Goal: Task Accomplishment & Management: Complete application form

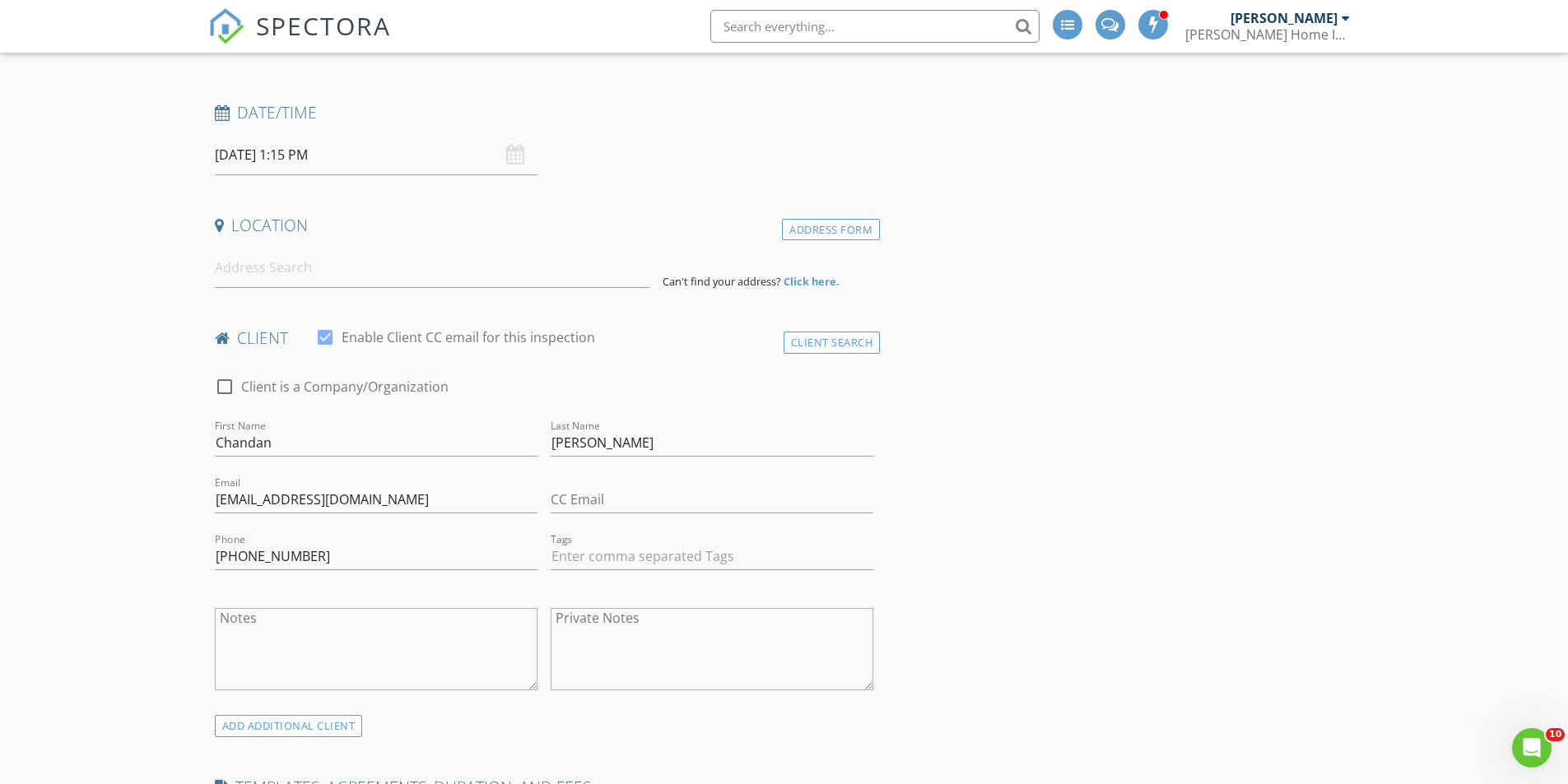
scroll to position [85, 0]
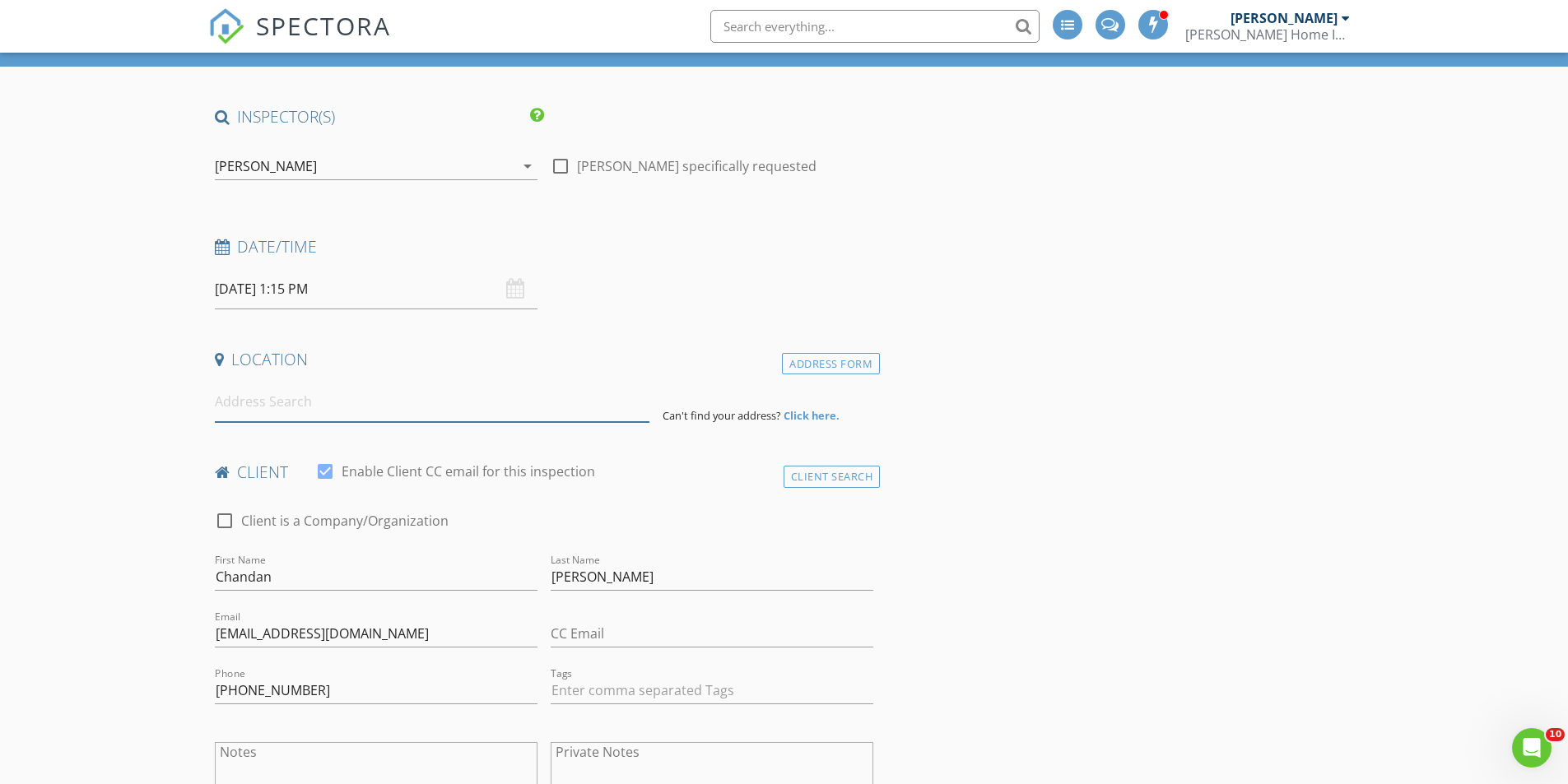
click at [323, 406] on input at bounding box center [432, 402] width 434 height 40
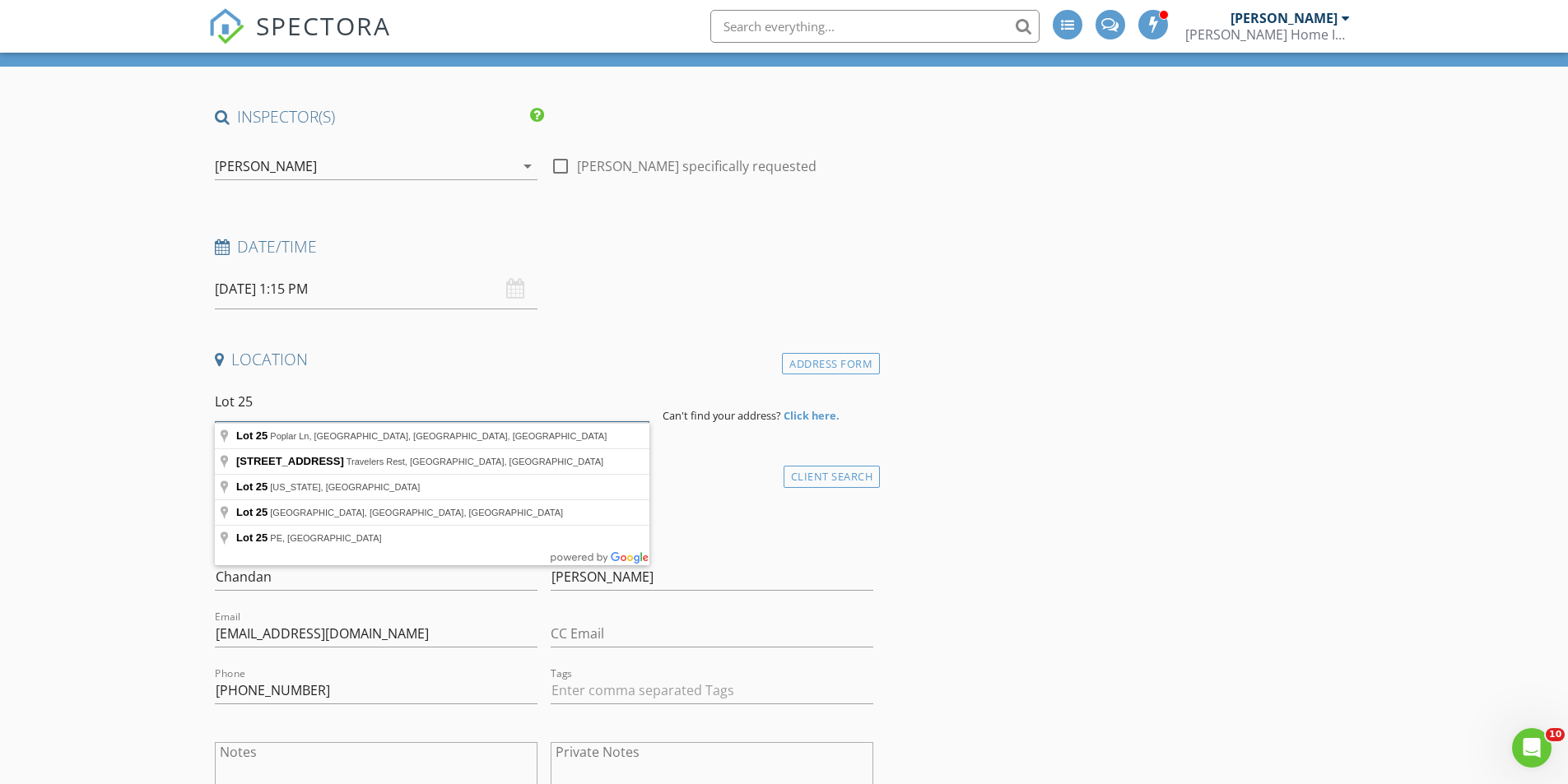
type input "Lot 25"
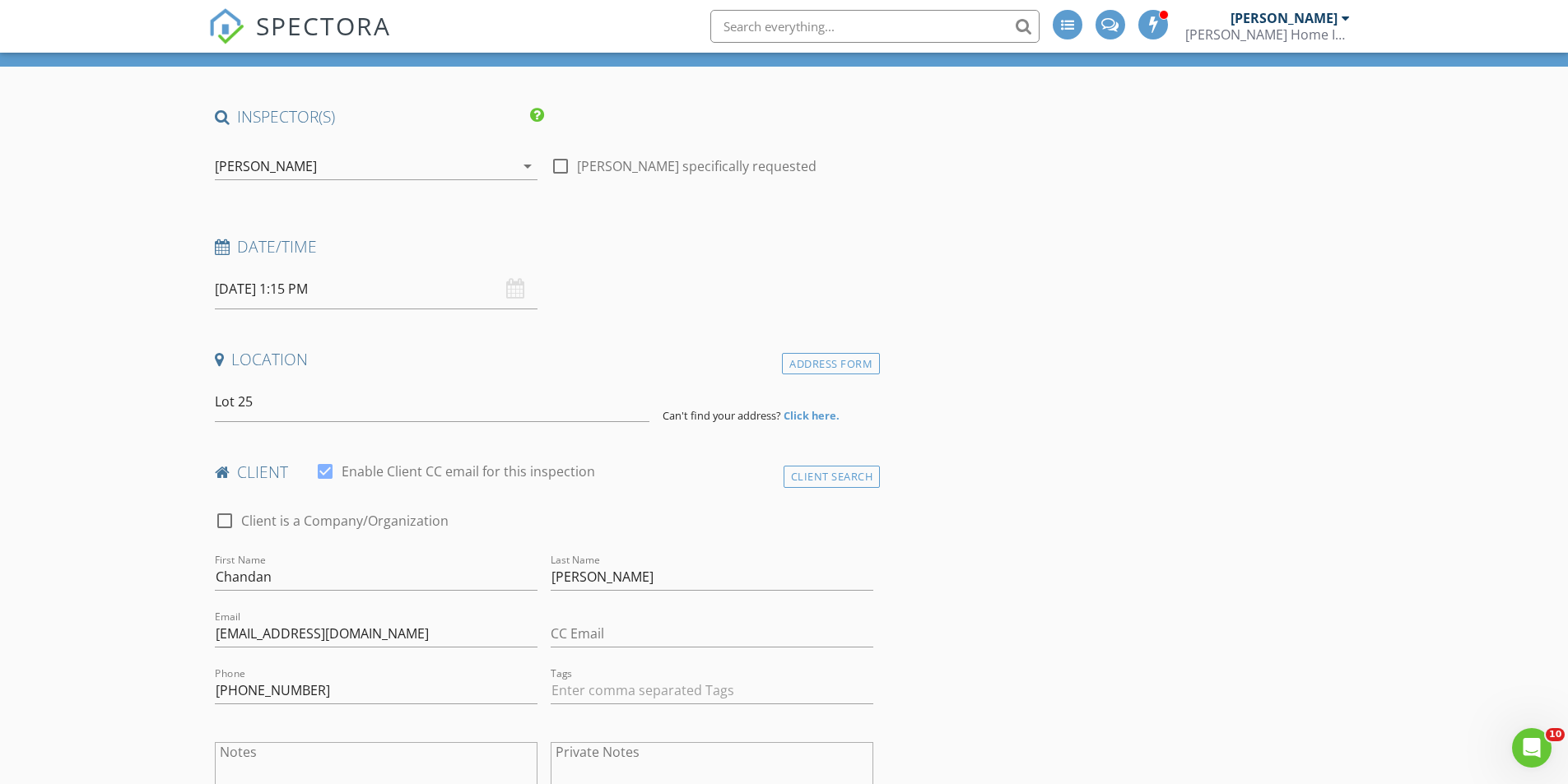
click at [816, 370] on div "Address Form" at bounding box center [831, 364] width 98 height 22
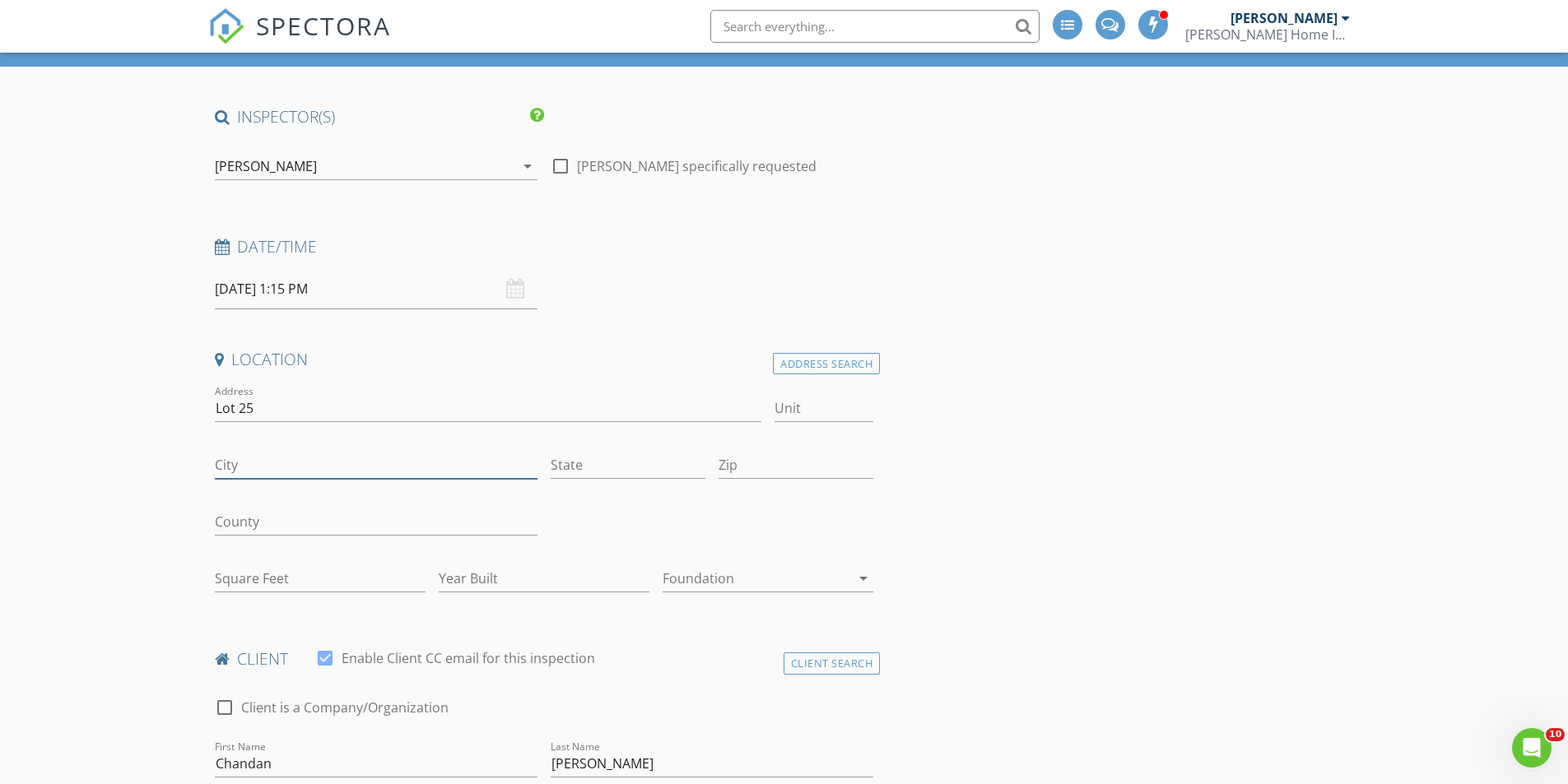
click at [344, 474] on input "City" at bounding box center [376, 465] width 323 height 27
type input "[GEOGRAPHIC_DATA]"
type input "SC"
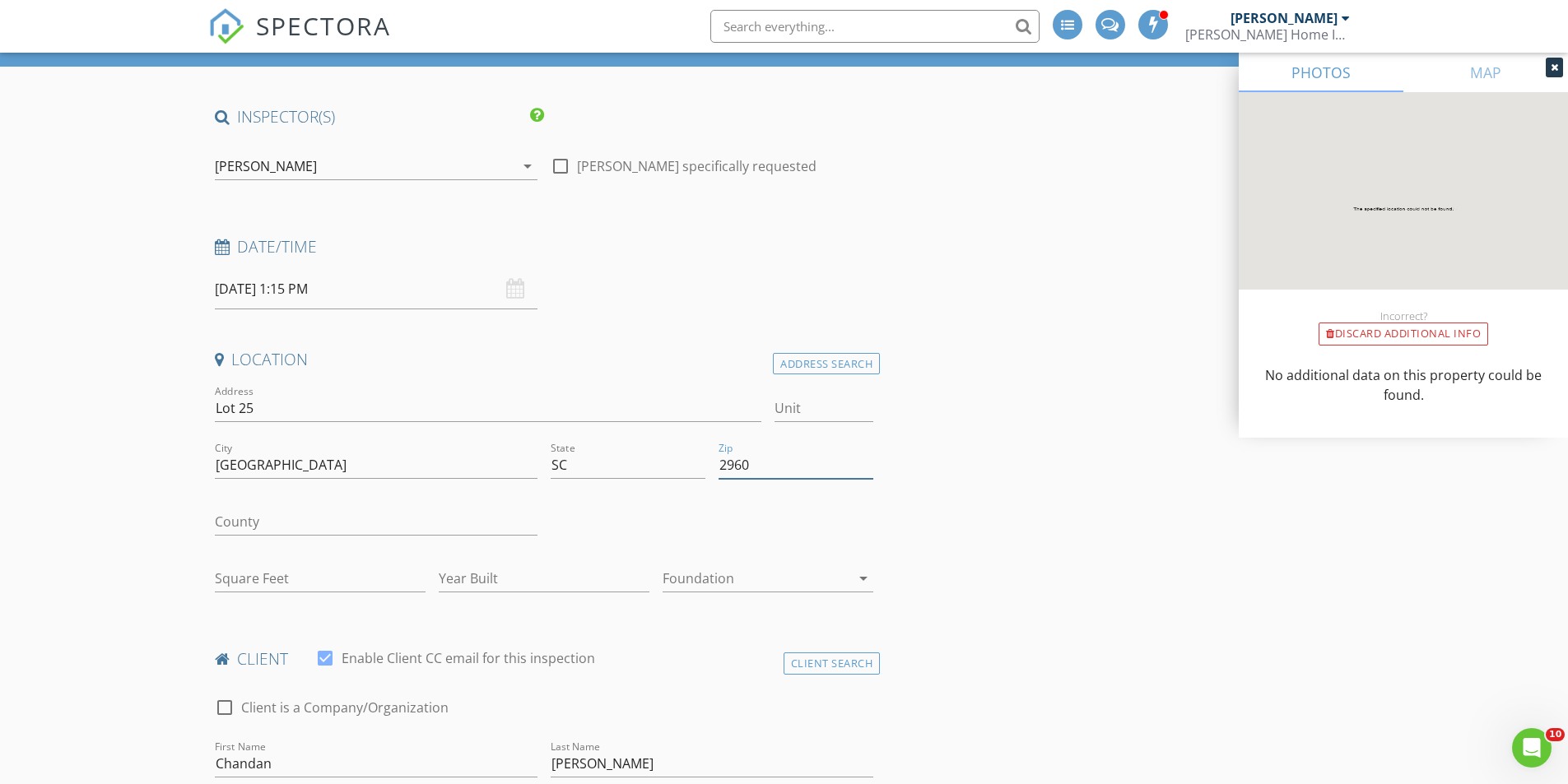
type input "2960"
click at [474, 579] on input "Year Built" at bounding box center [544, 579] width 211 height 27
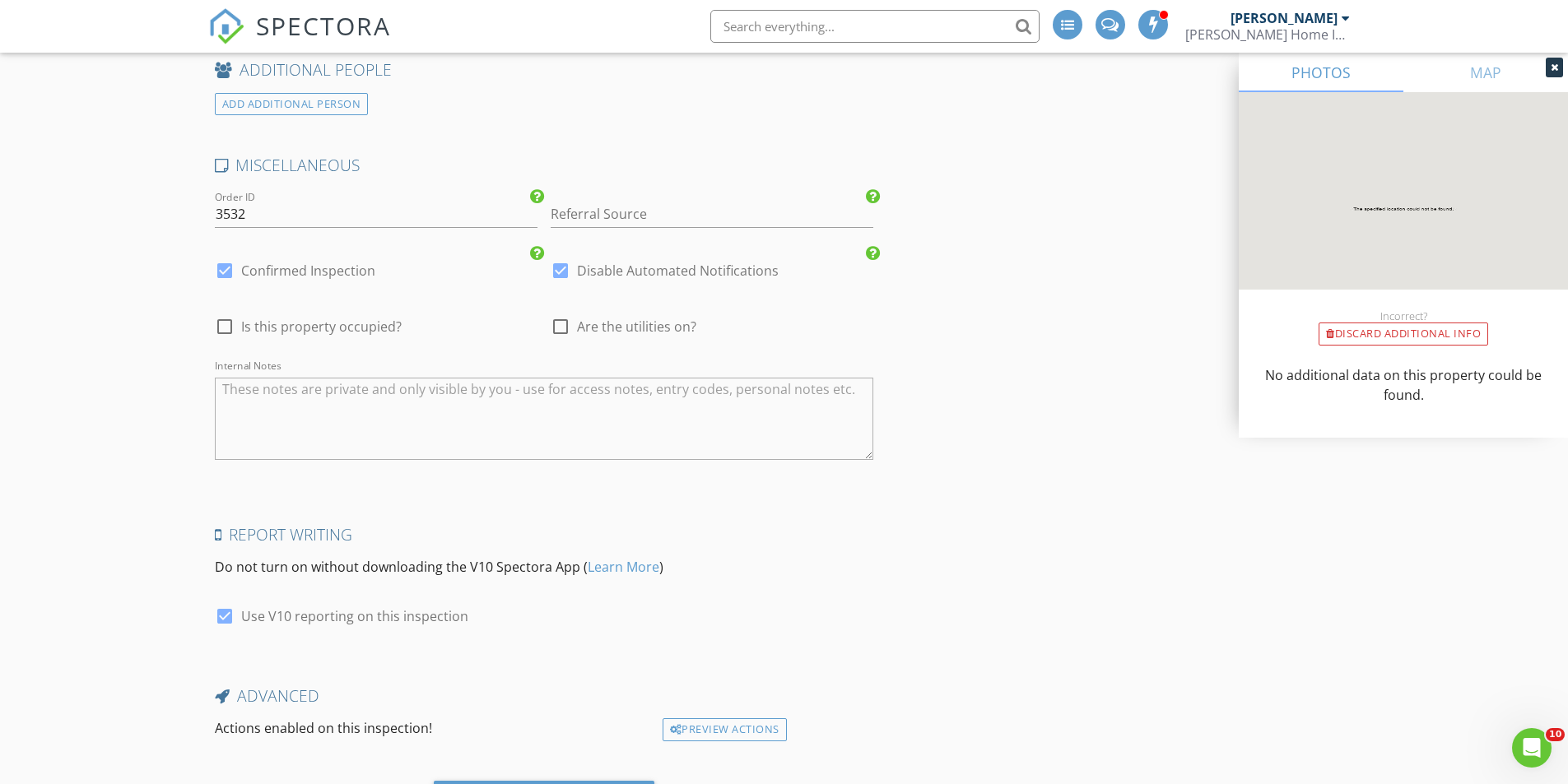
scroll to position [2411, 0]
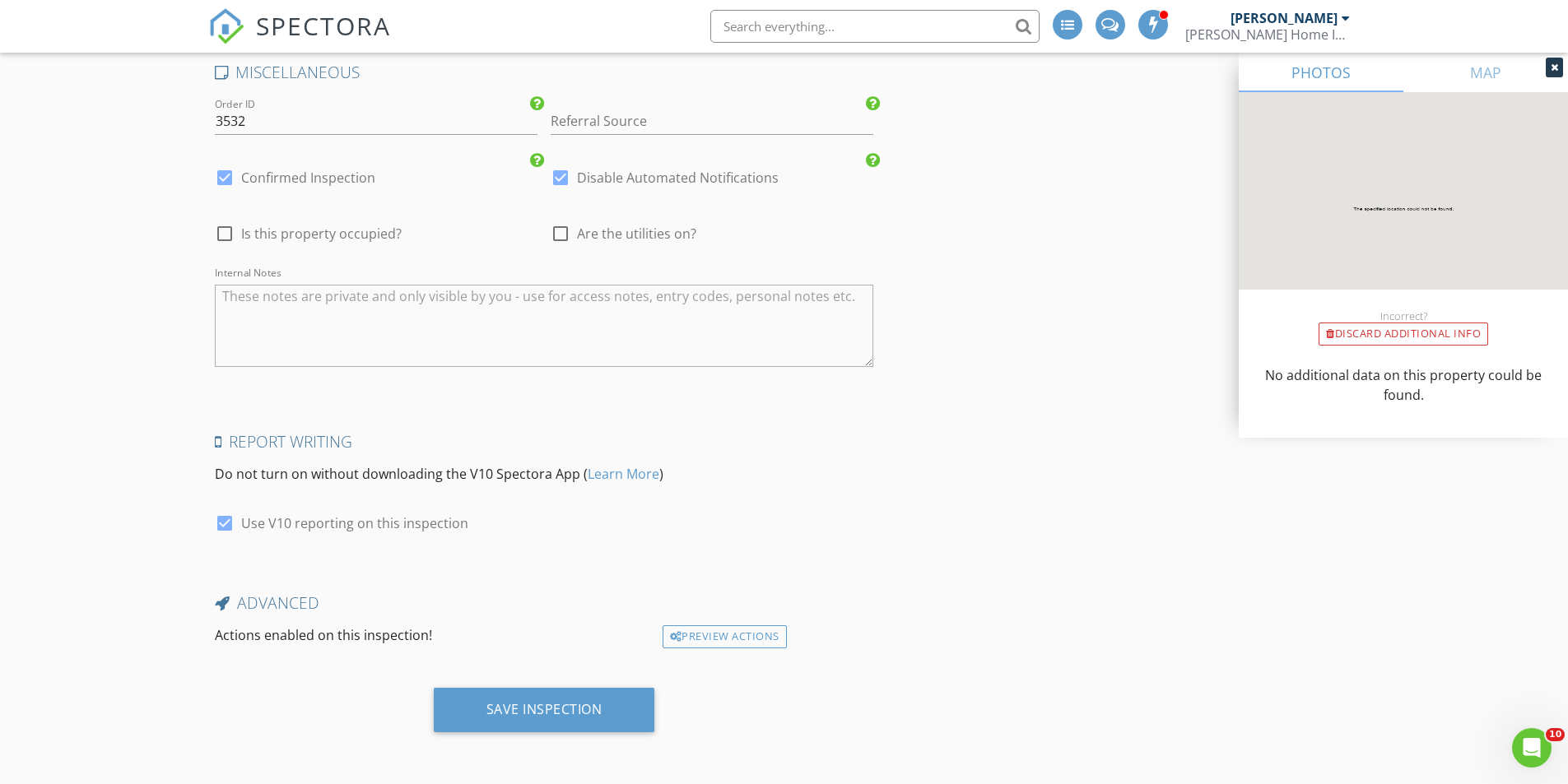
type input "2025"
click at [559, 178] on div at bounding box center [560, 177] width 28 height 28
checkbox input "false"
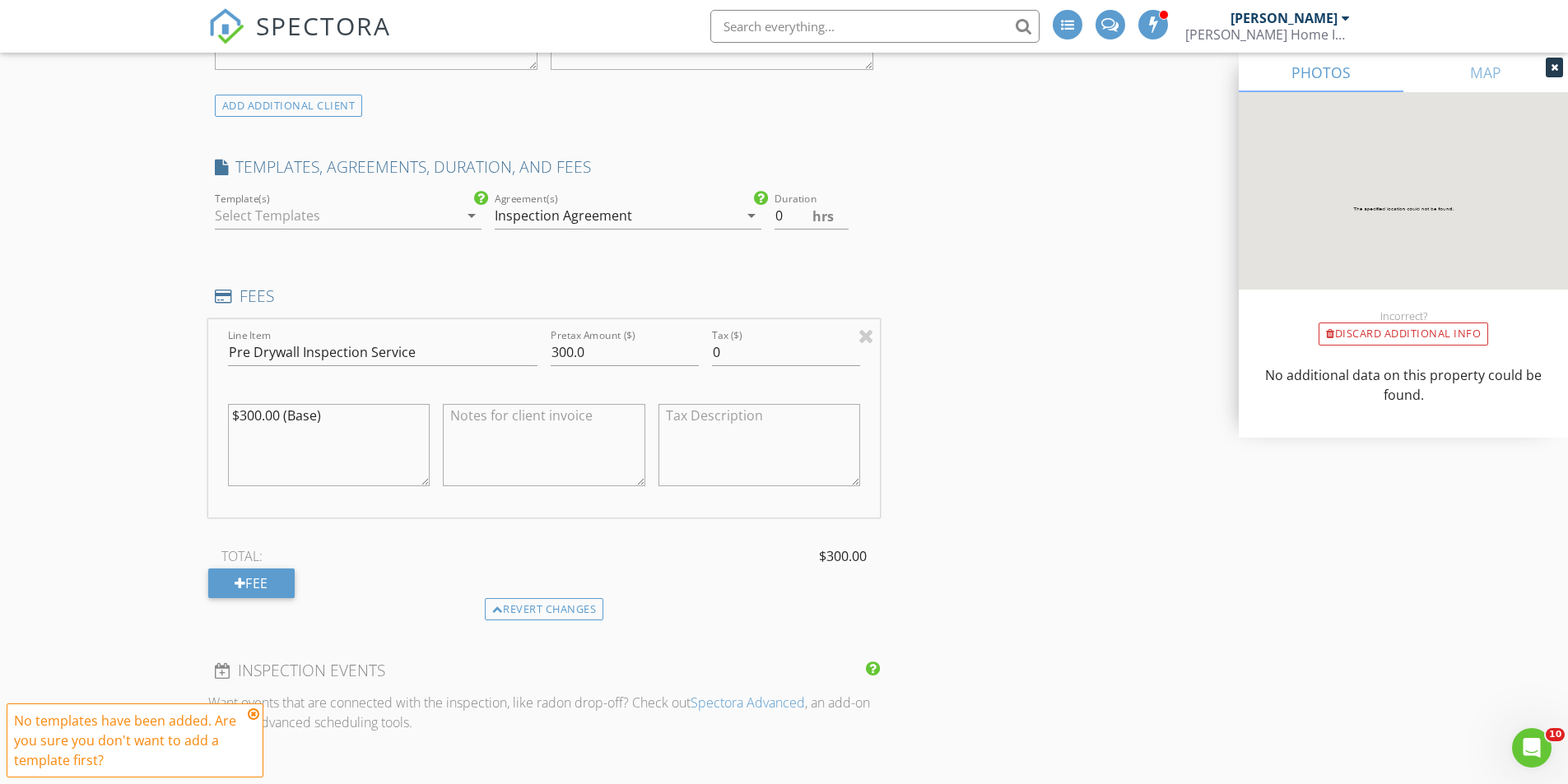
scroll to position [1012, 0]
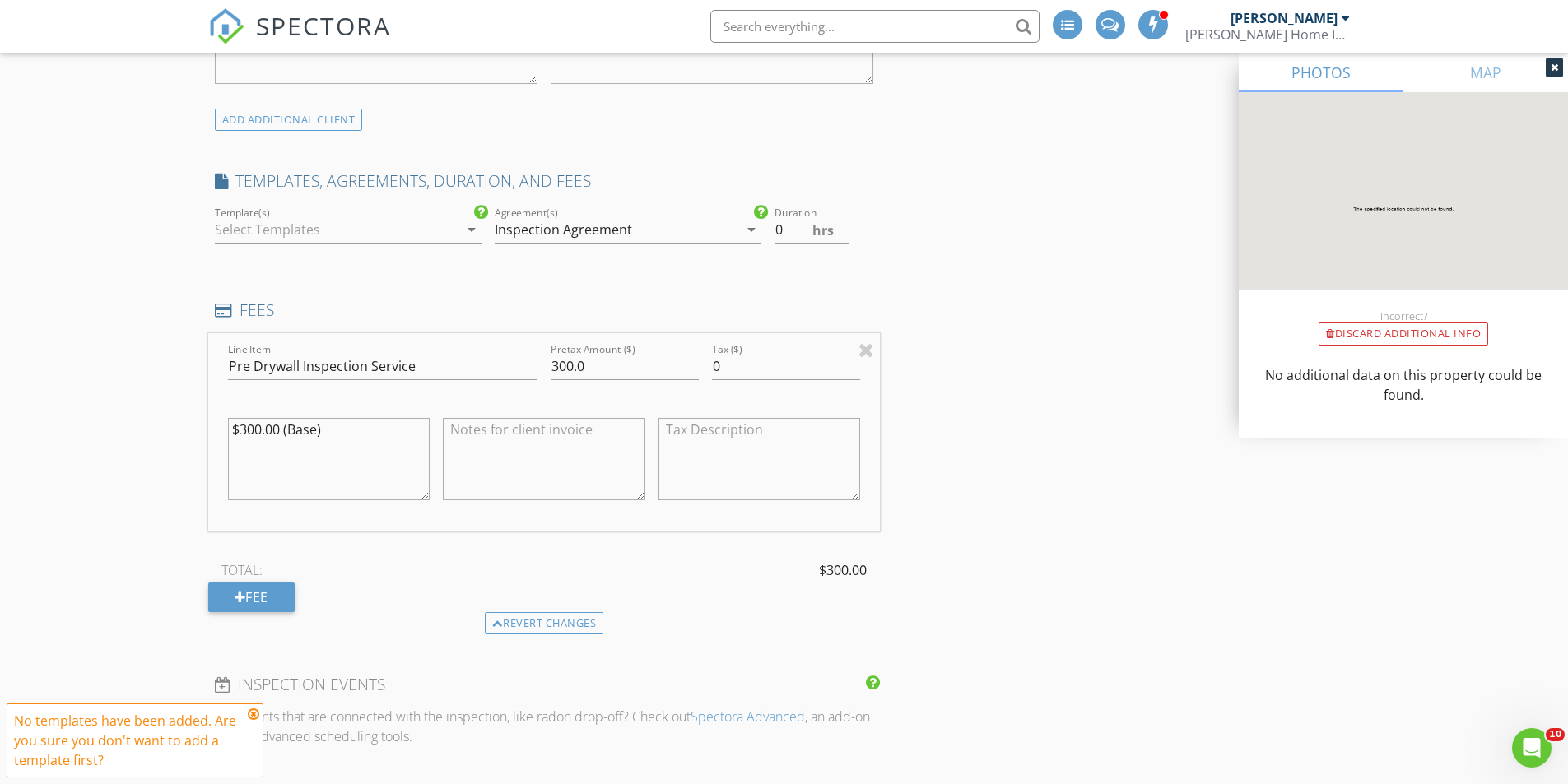
click at [299, 225] on div at bounding box center [336, 230] width 244 height 26
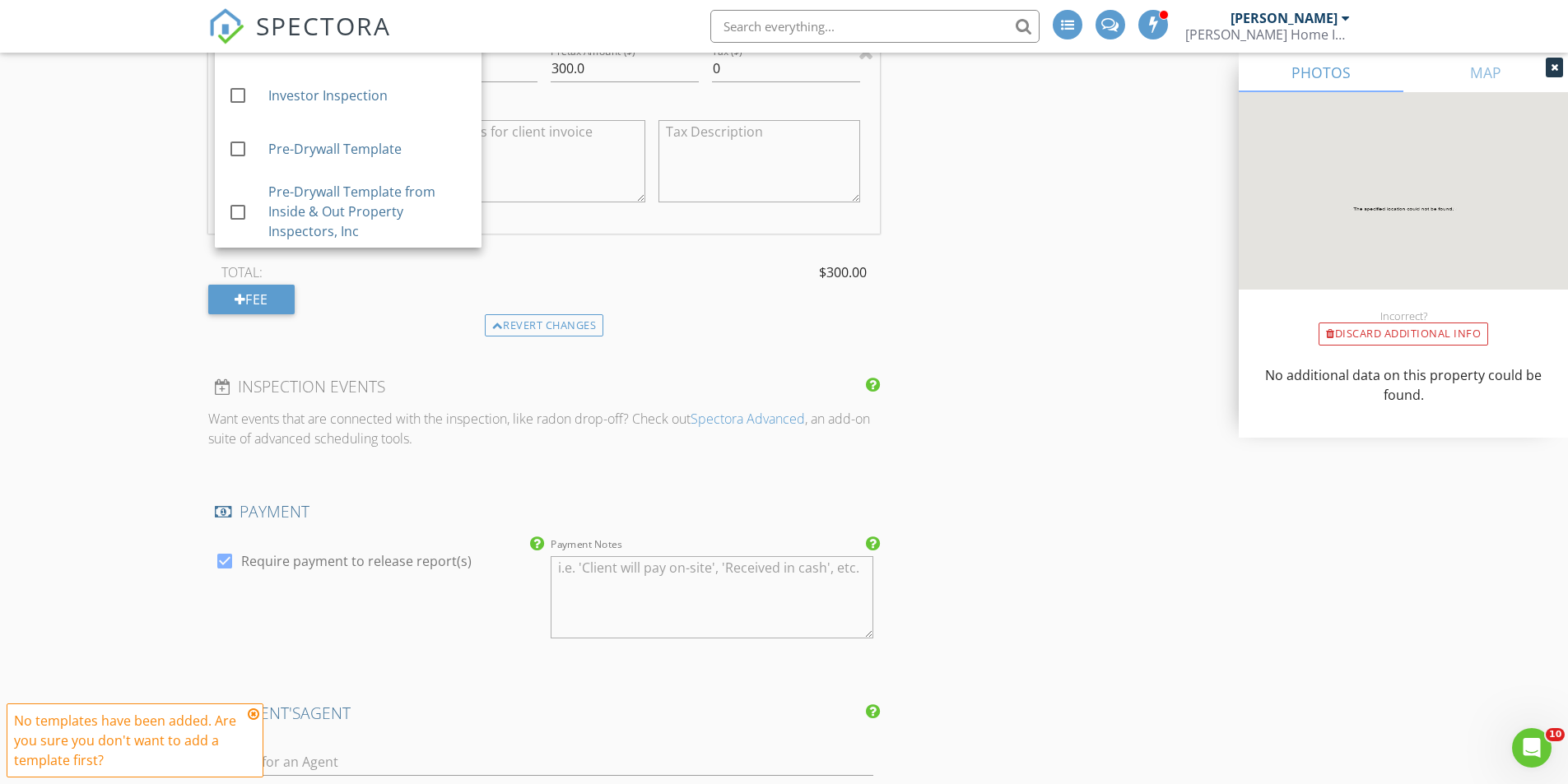
scroll to position [1094, 0]
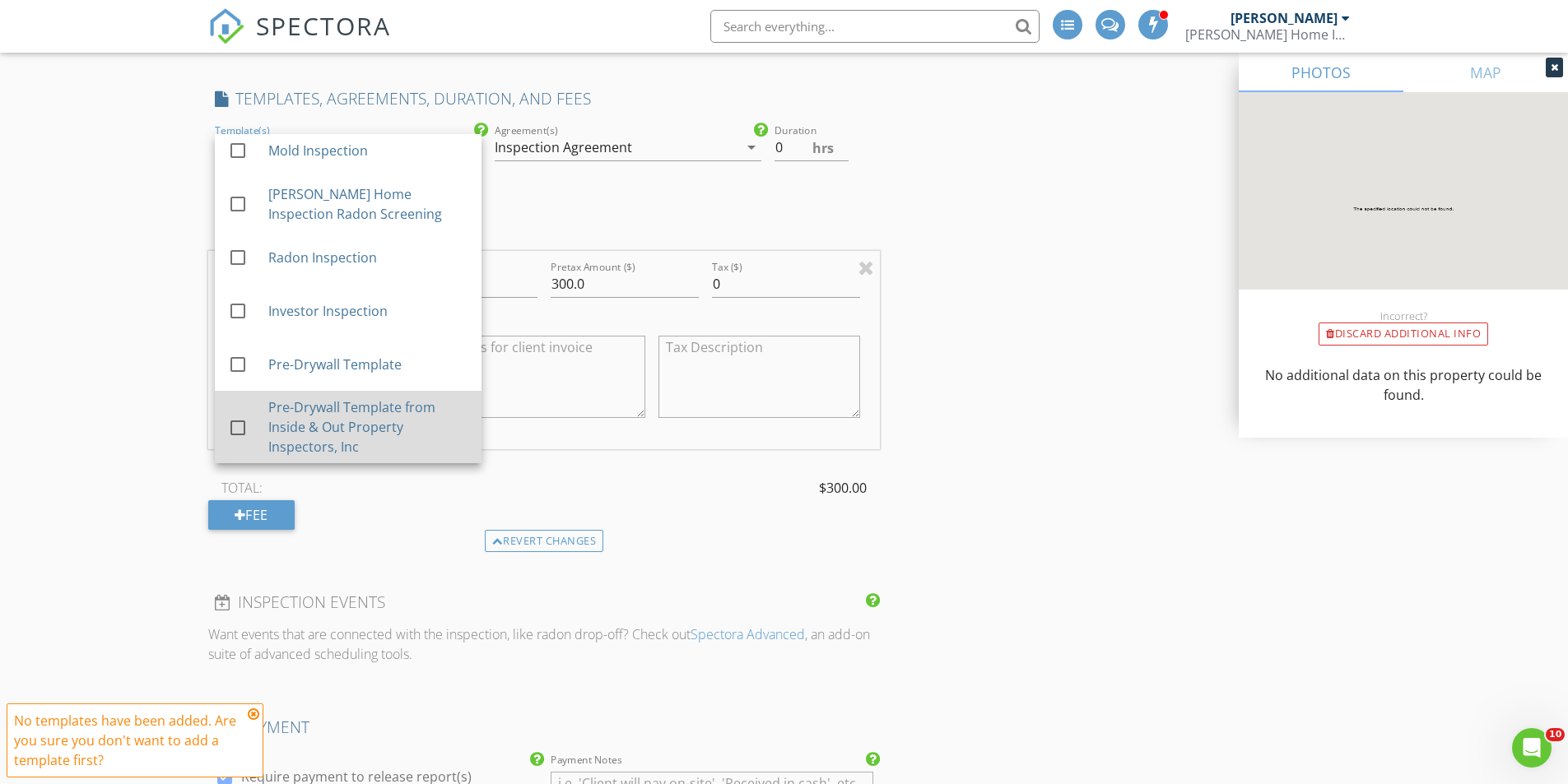
click at [284, 425] on div "Pre-Drywall Template from Inside & Out Property Inspectors, Inc" at bounding box center [367, 427] width 200 height 59
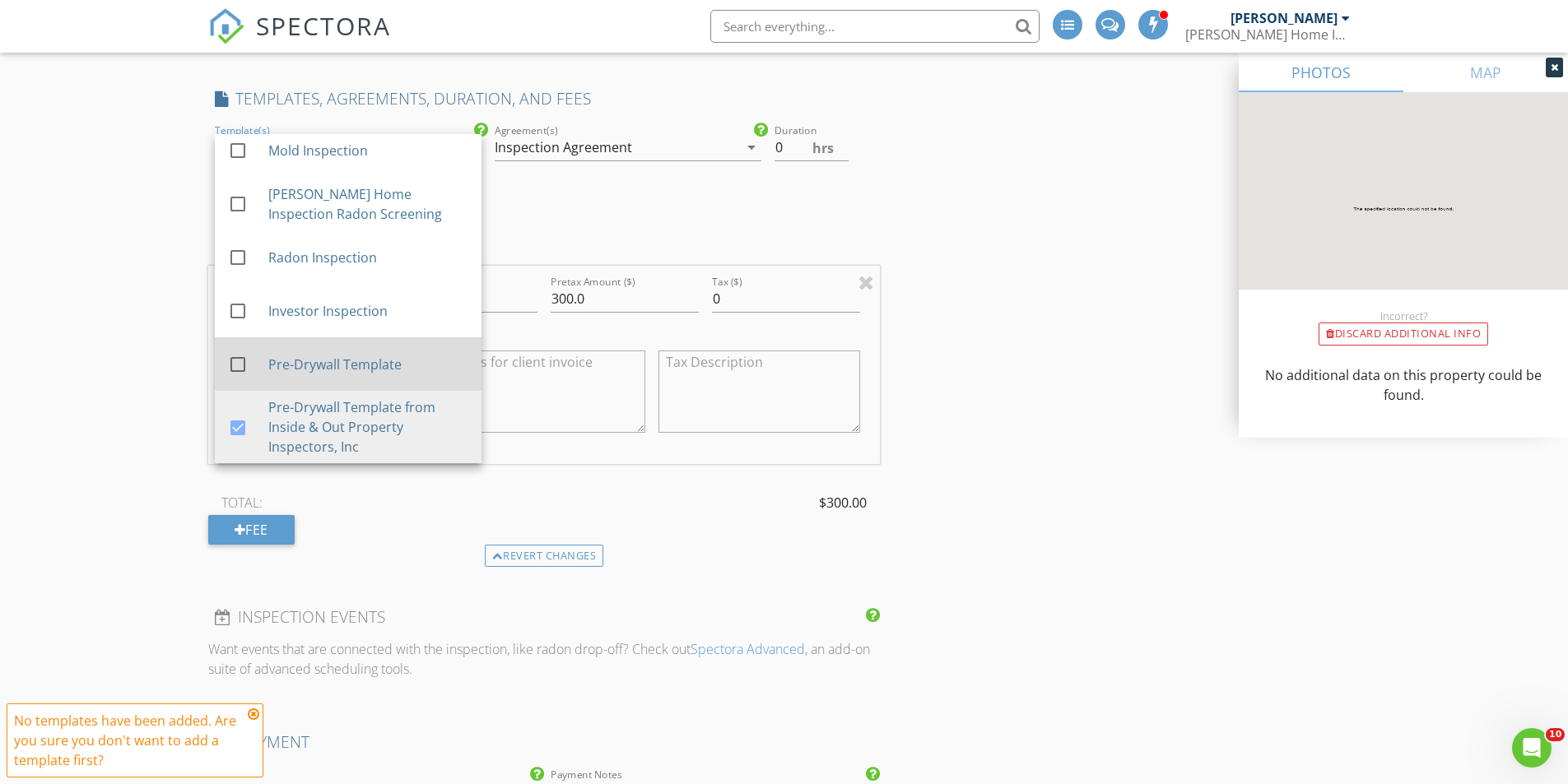
click at [347, 357] on div "Pre-Drywall Template" at bounding box center [367, 364] width 200 height 20
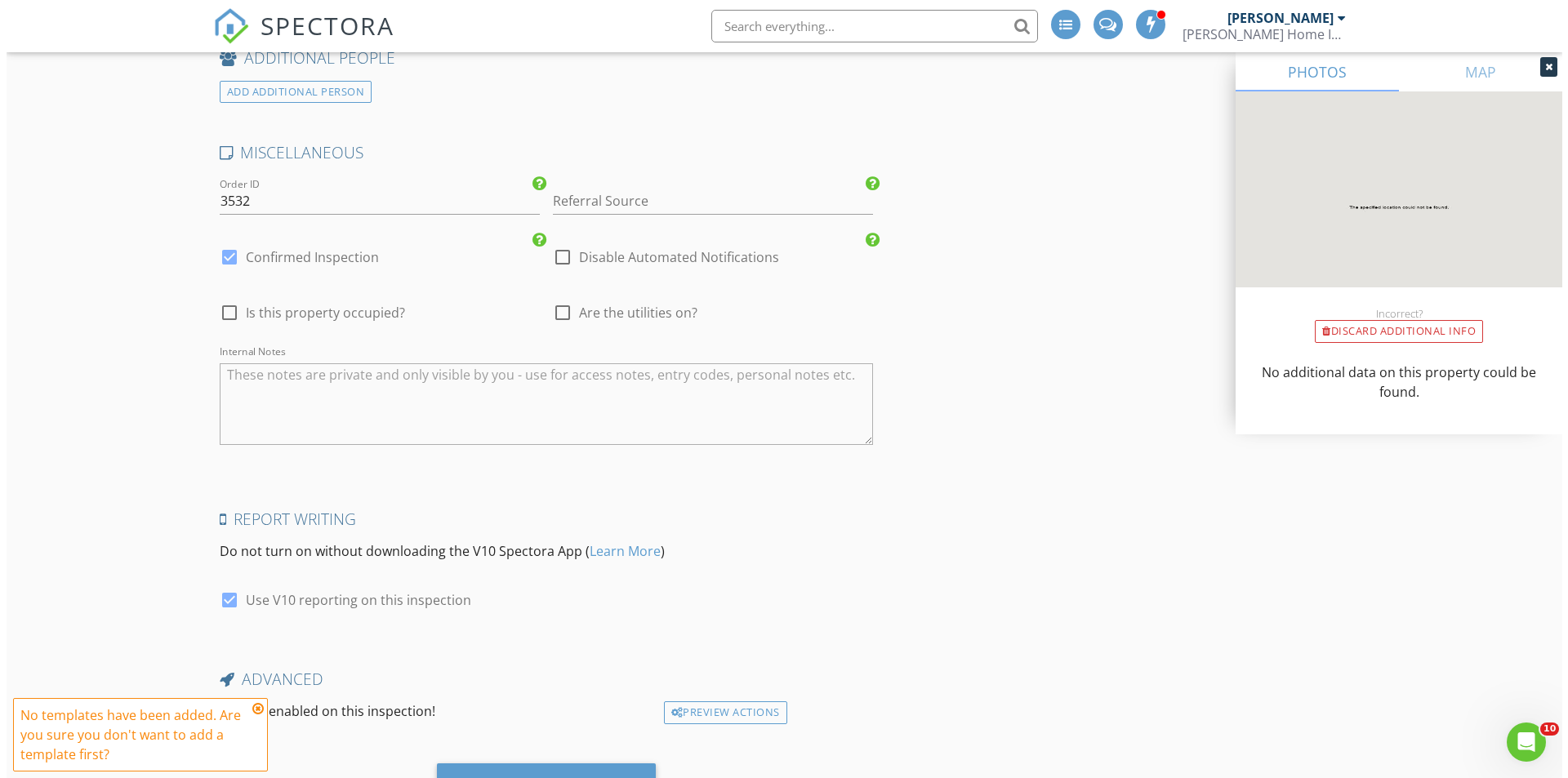
scroll to position [2434, 0]
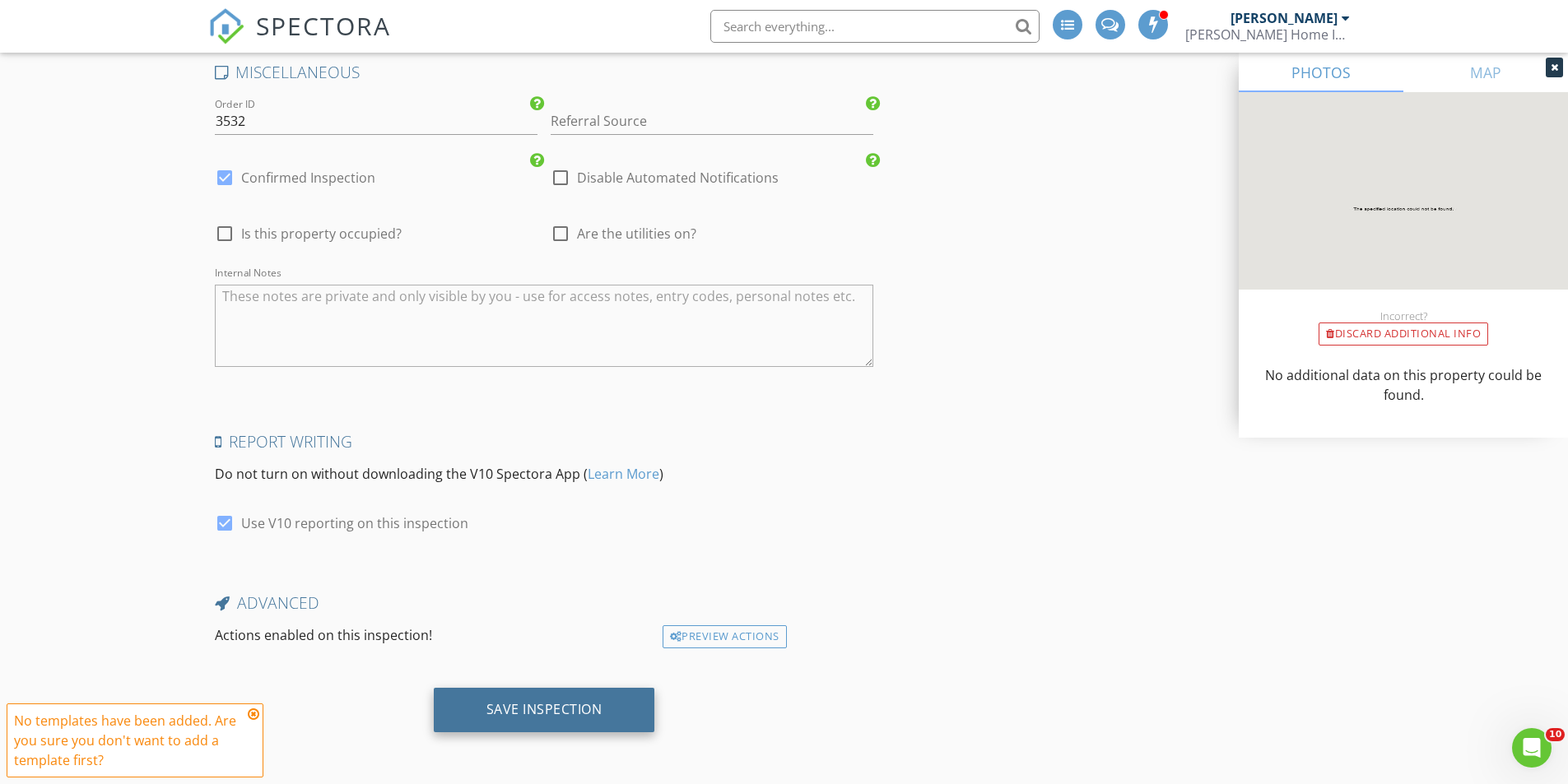
click at [559, 718] on div "Save Inspection" at bounding box center [545, 709] width 116 height 17
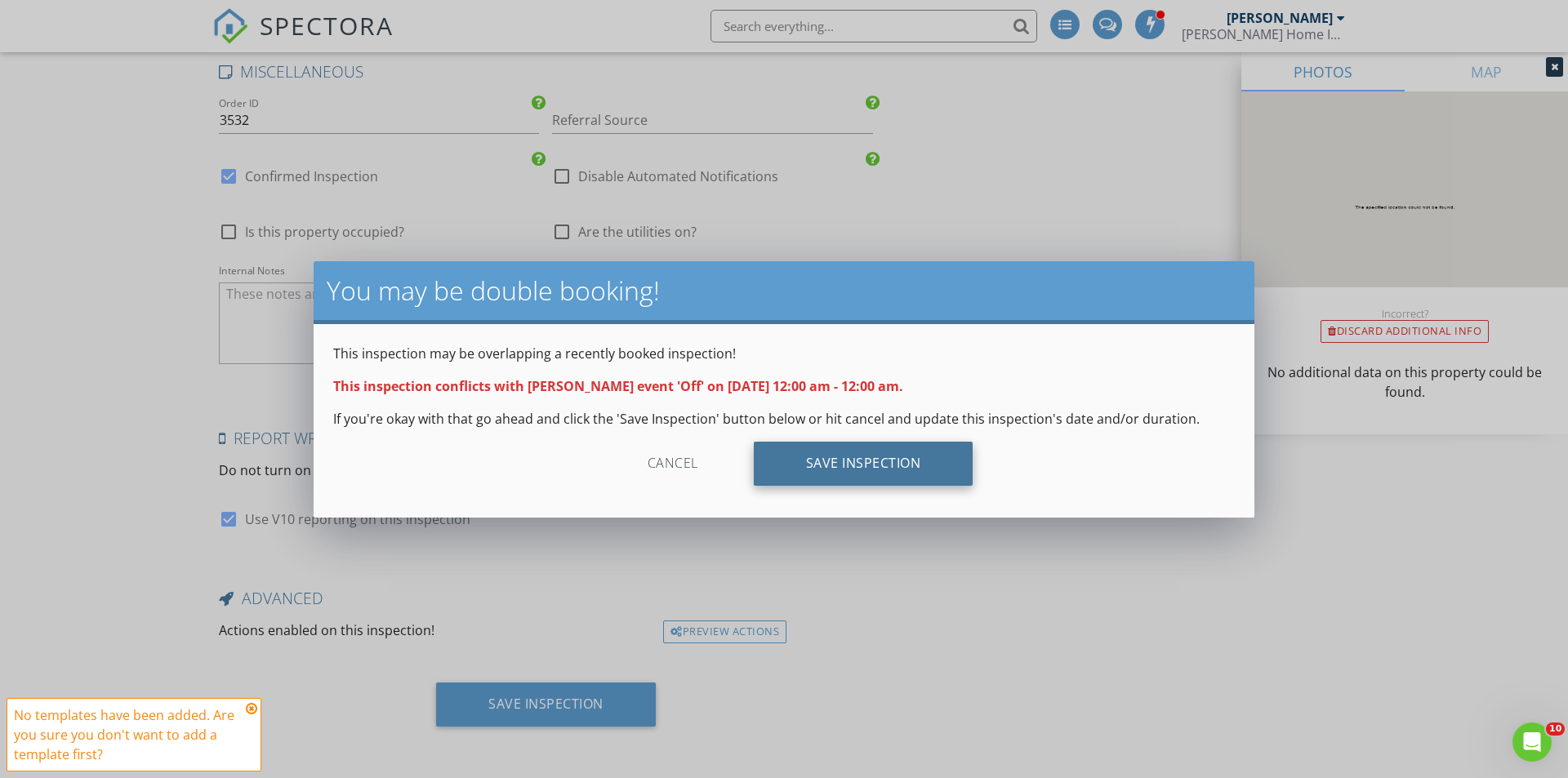
click at [902, 455] on div "Save Inspection" at bounding box center [863, 463] width 219 height 44
